Goal: Task Accomplishment & Management: Manage account settings

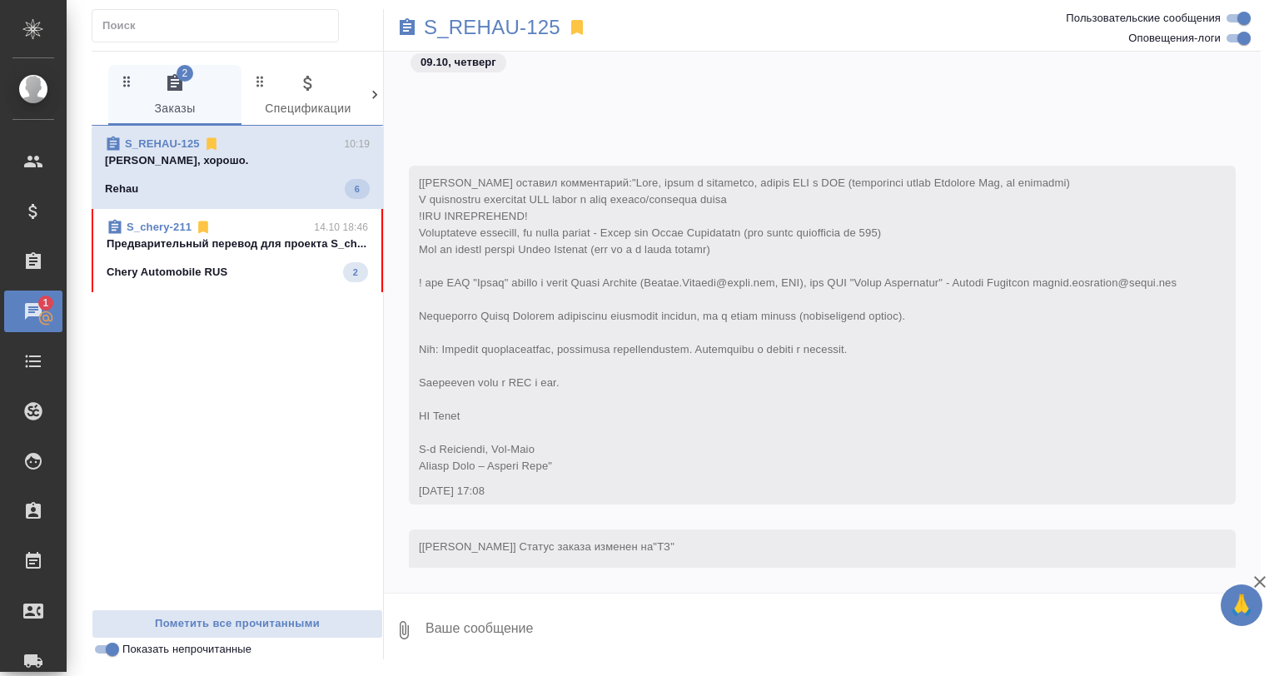
scroll to position [9779, 0]
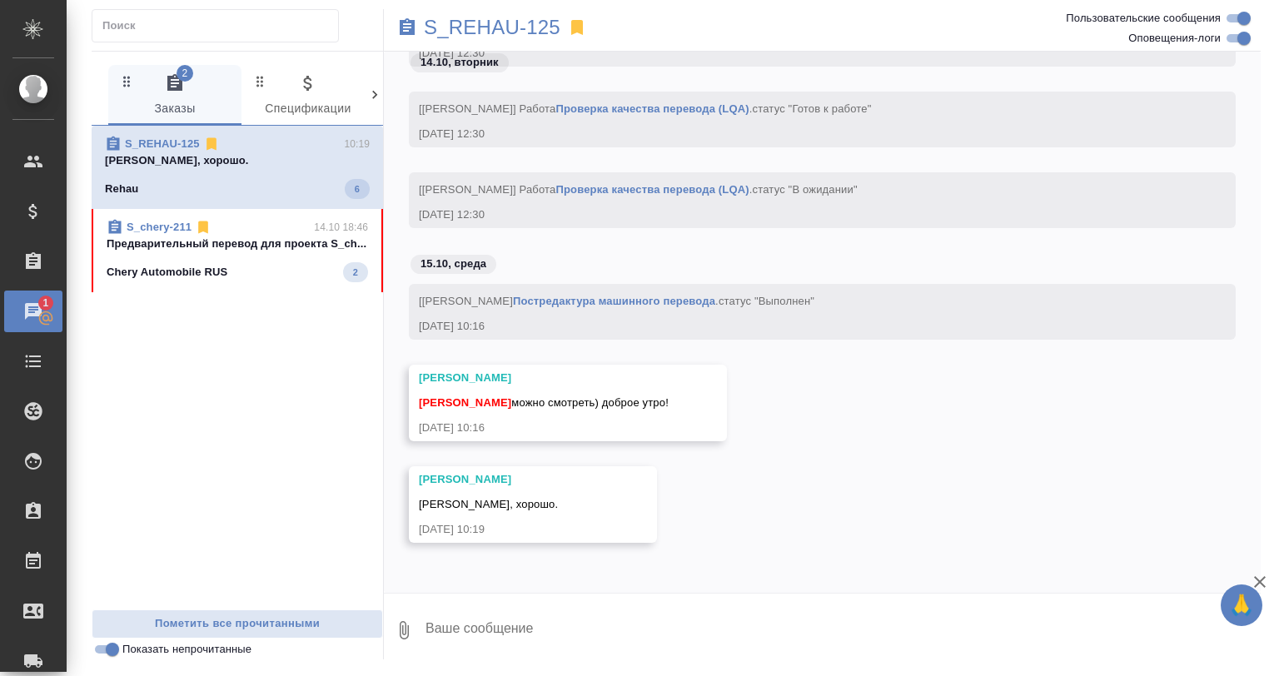
click at [275, 248] on p "Предварительный перевод для проекта S_ch..." at bounding box center [237, 244] width 261 height 17
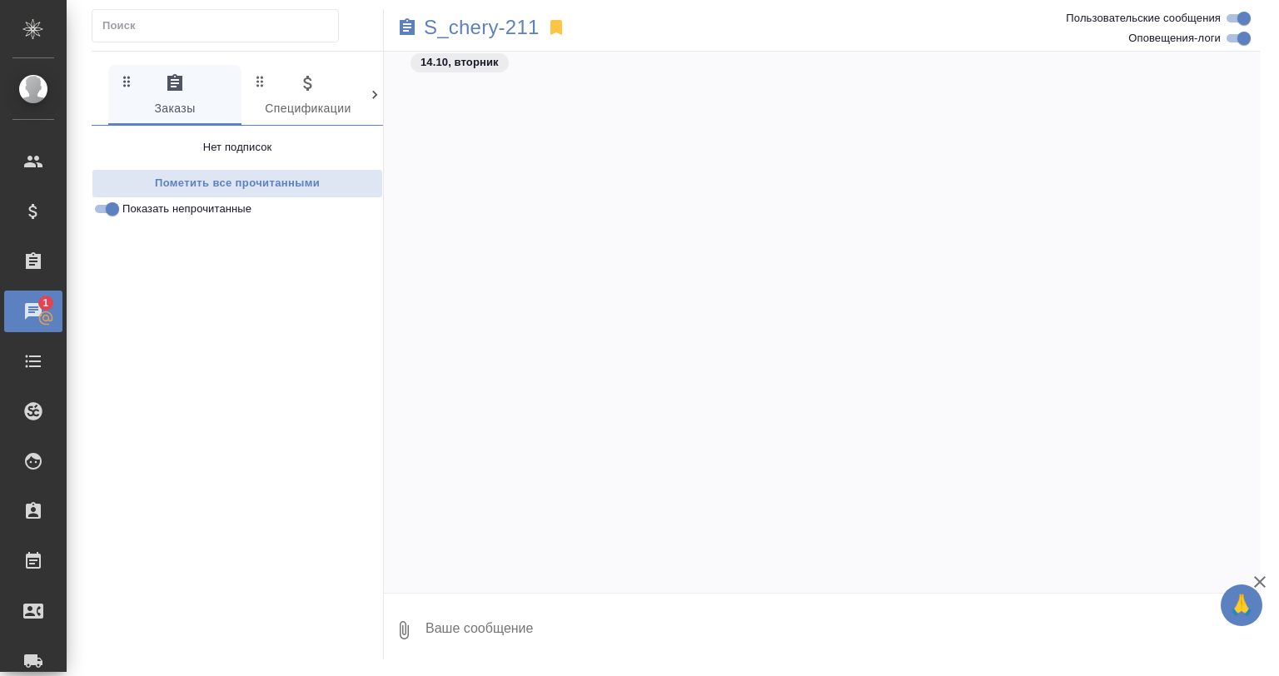
scroll to position [6588, 0]
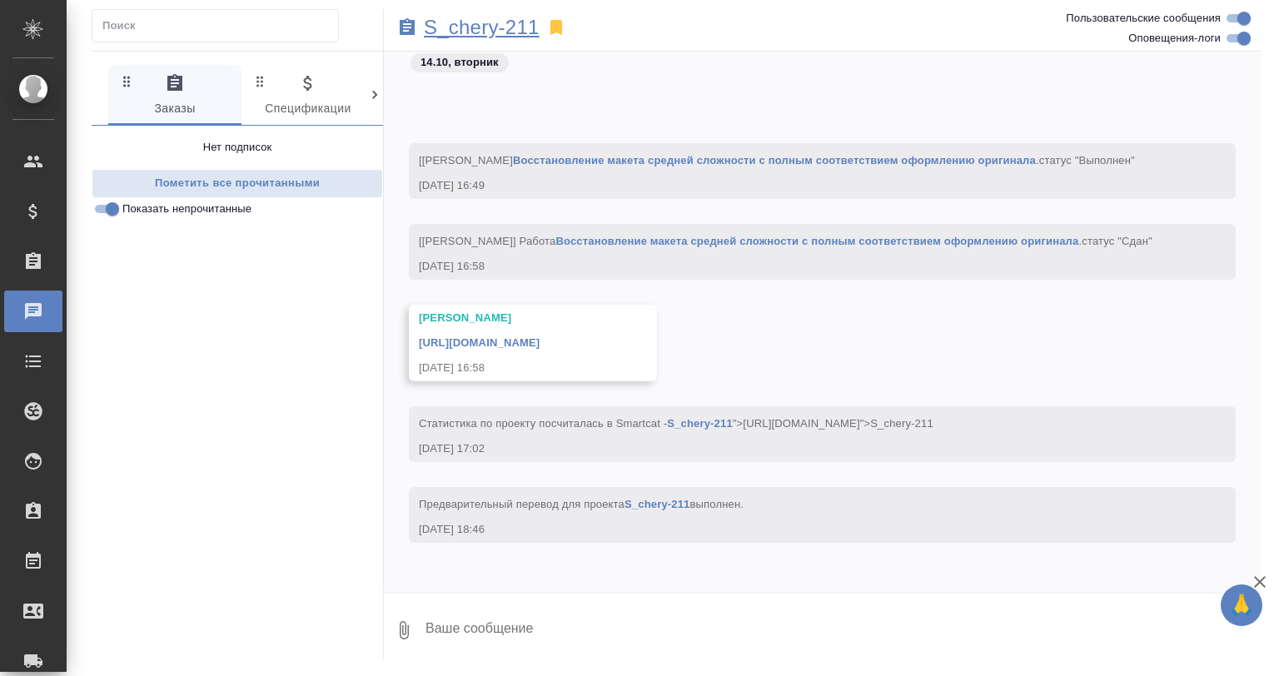
click at [461, 25] on p "S_chery-211" at bounding box center [482, 27] width 116 height 17
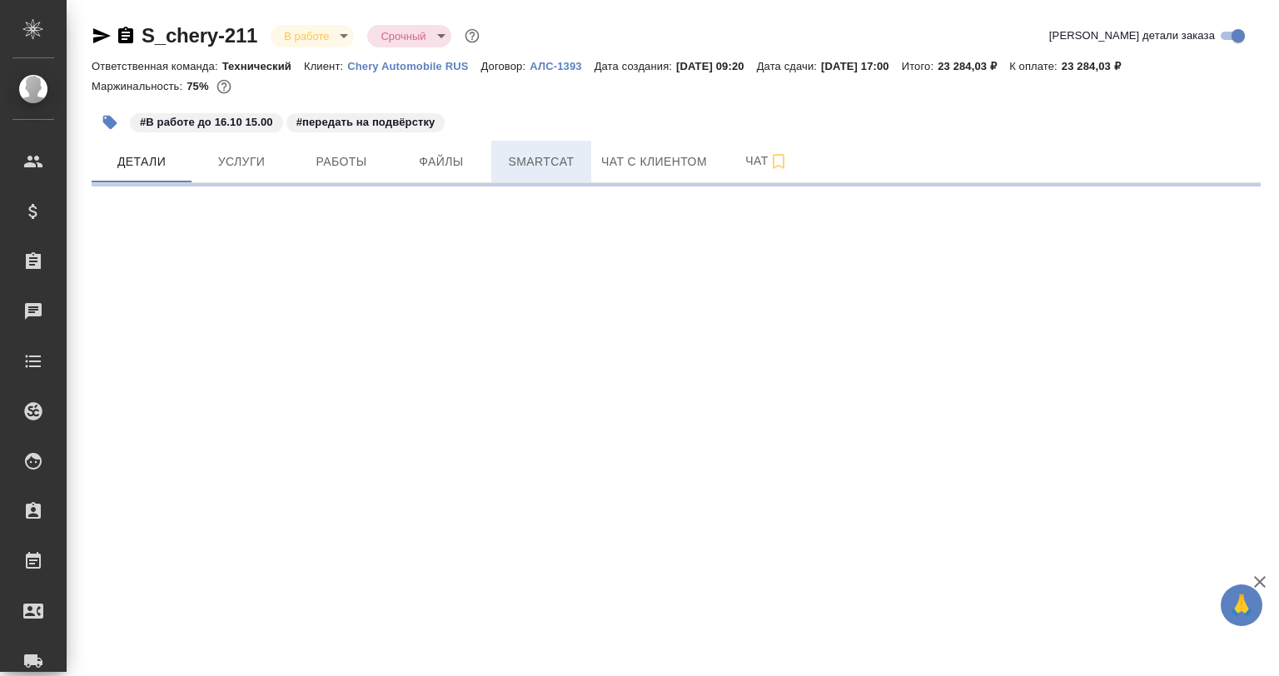
select select "RU"
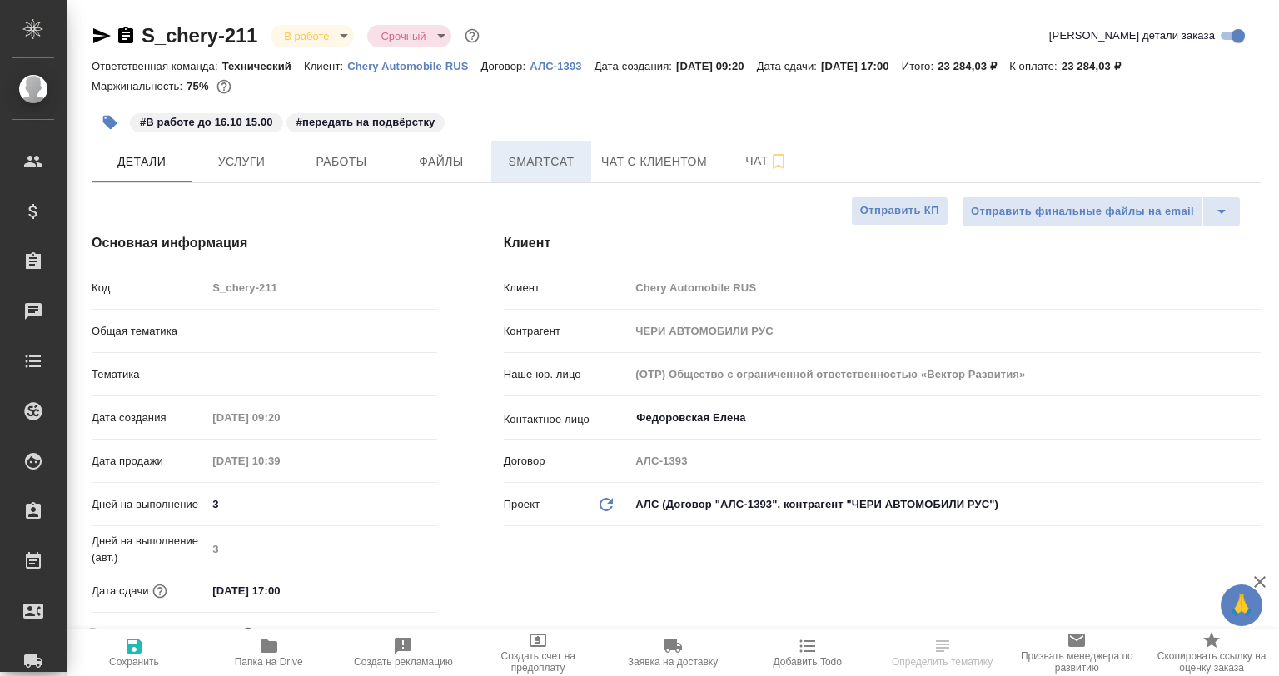
type textarea "x"
type input "Бабкина Анастасия"
type input "Сеитов Павел"
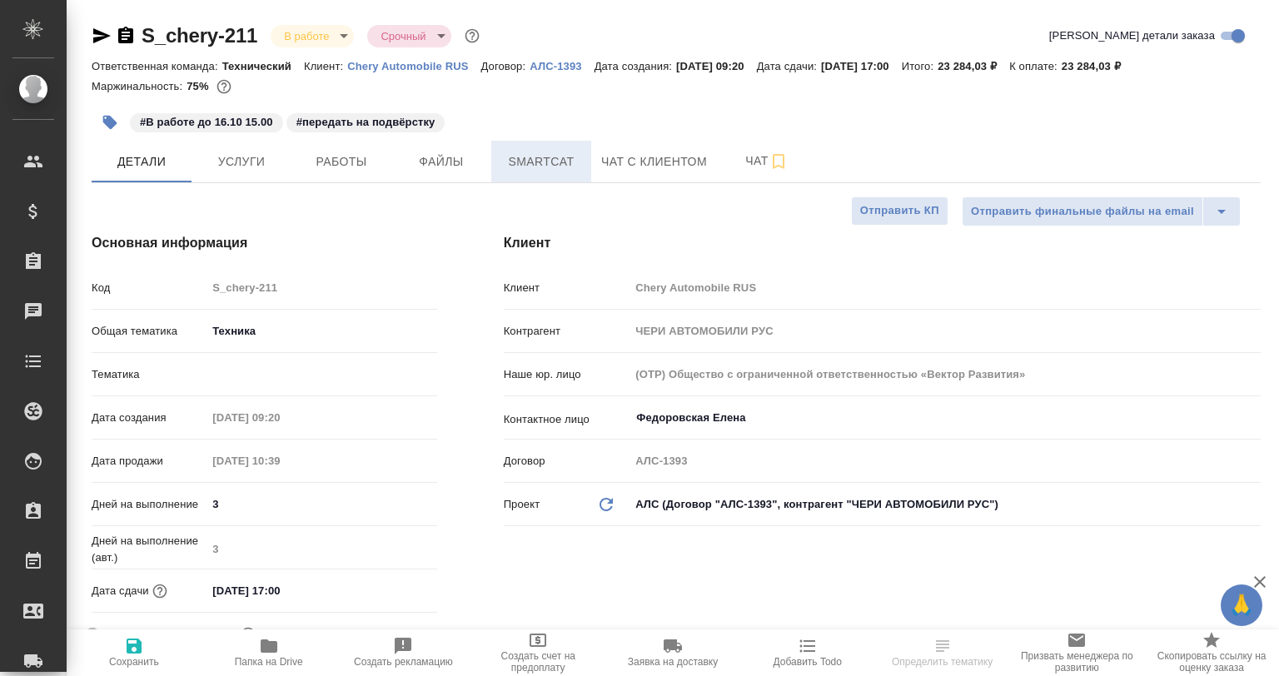
type textarea "x"
click at [523, 153] on span "Smartcat" at bounding box center [541, 162] width 80 height 21
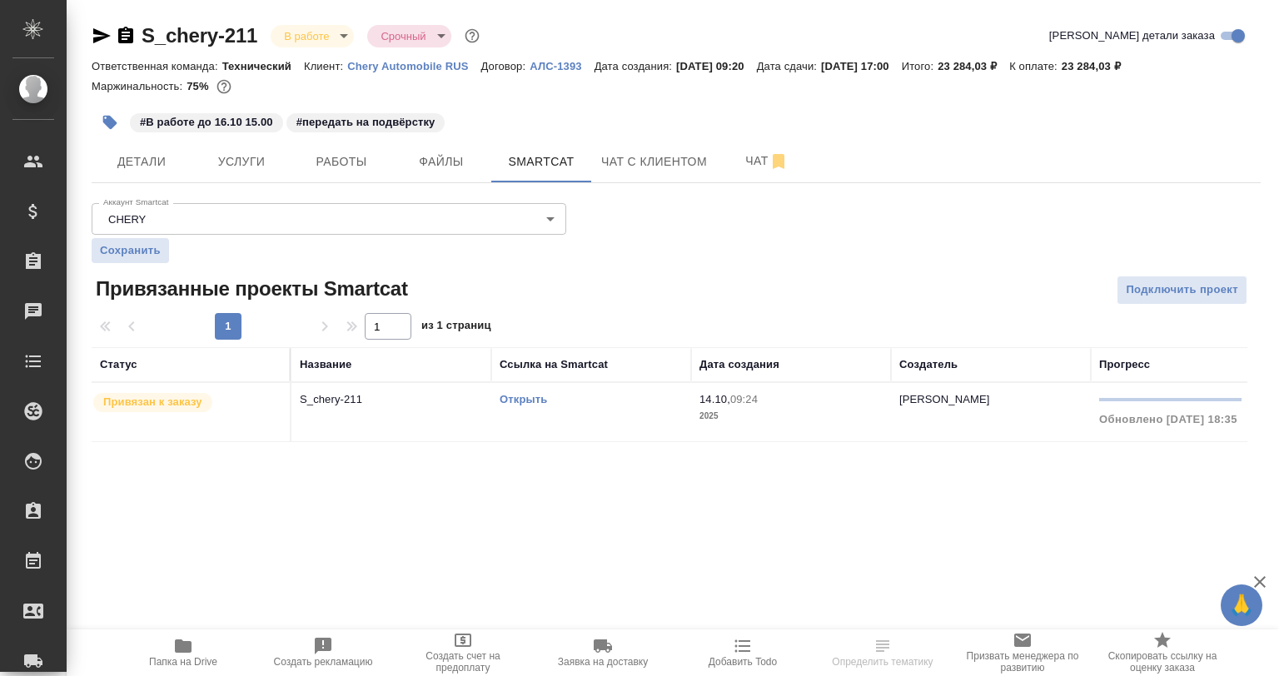
scroll to position [0, 276]
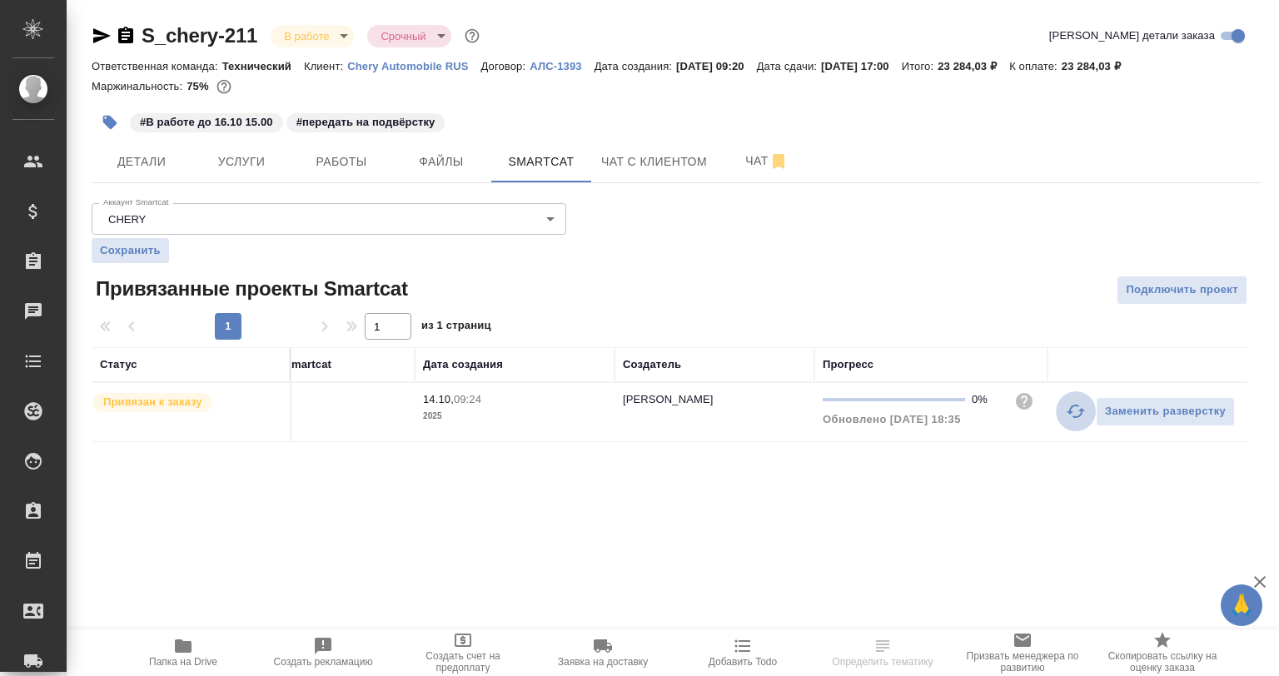
click at [1068, 406] on icon "button" at bounding box center [1076, 411] width 20 height 20
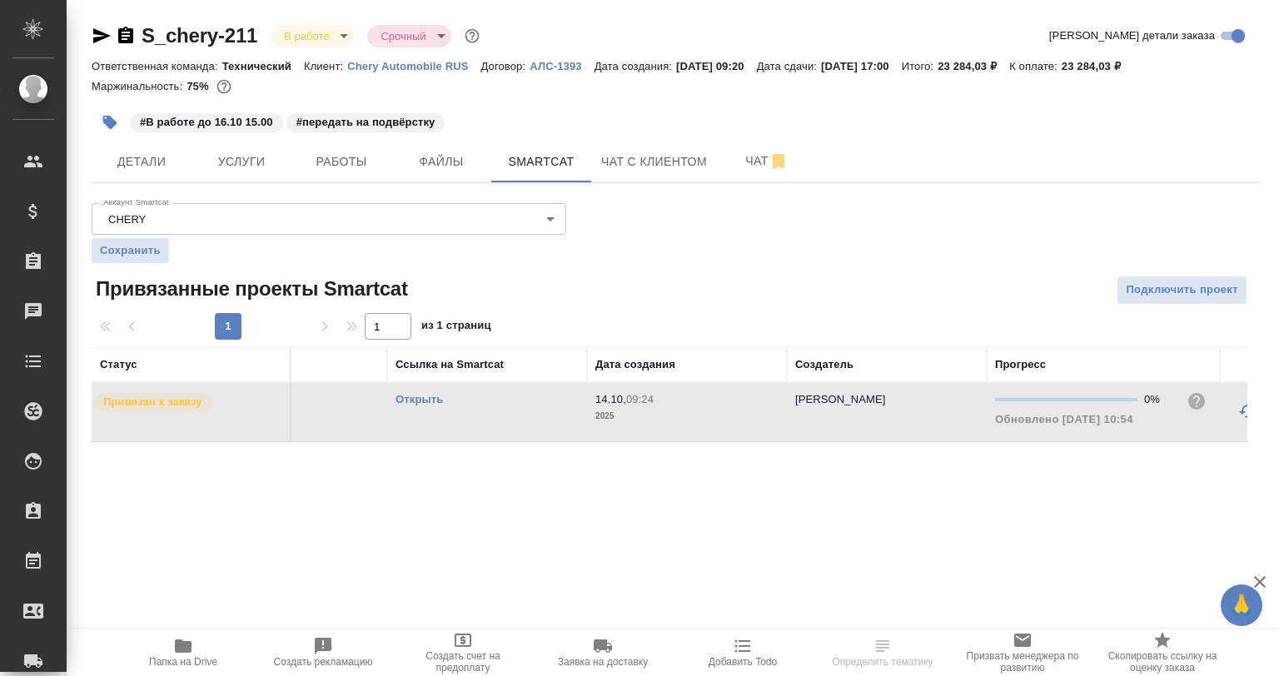
scroll to position [0, 0]
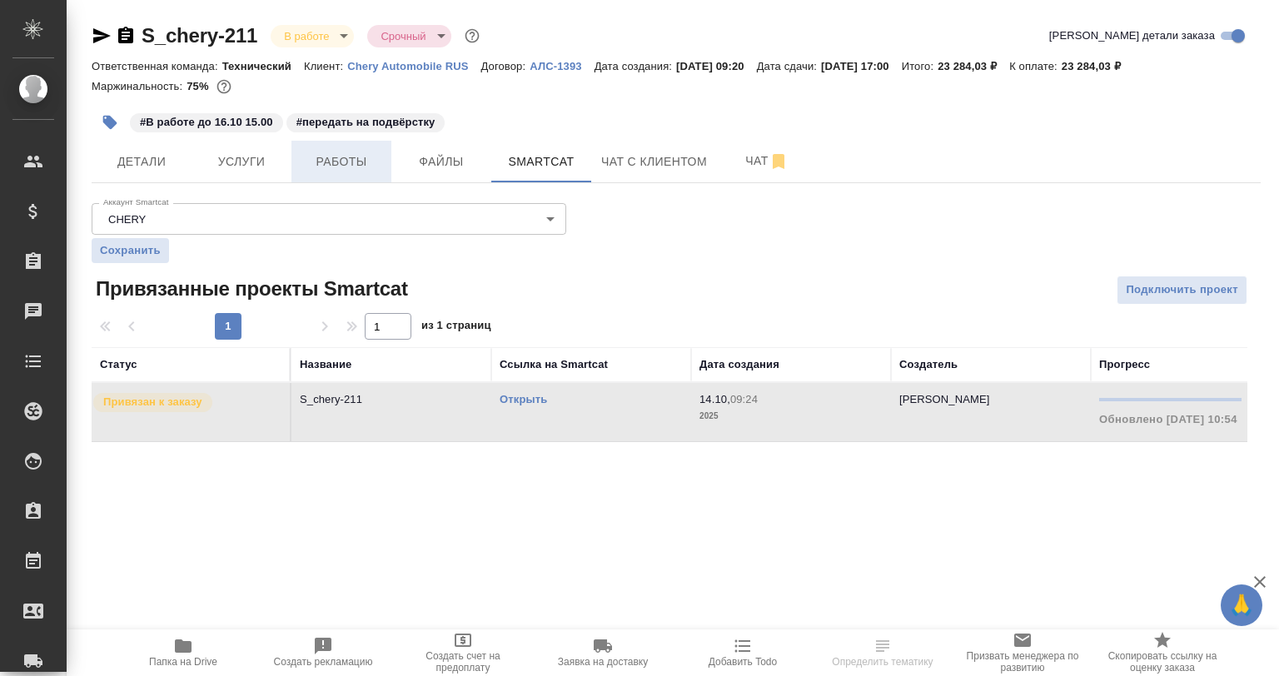
click at [357, 150] on button "Работы" at bounding box center [341, 162] width 100 height 42
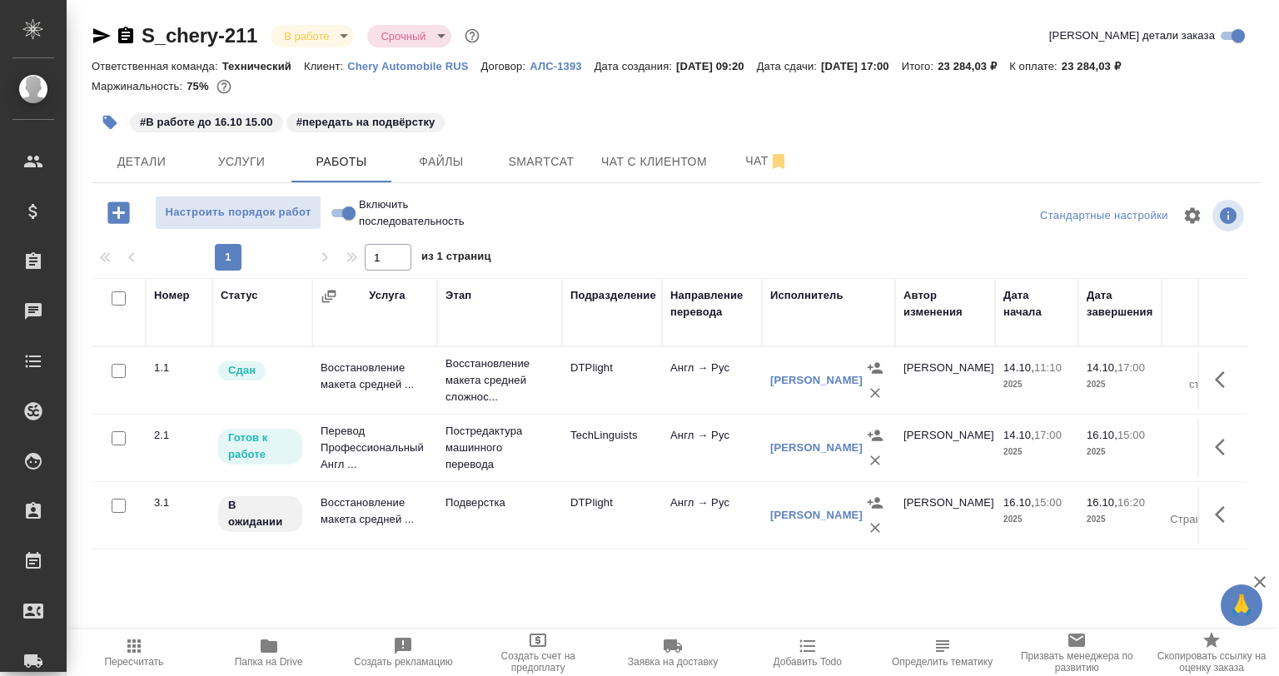
scroll to position [19, 0]
